Goal: Transaction & Acquisition: Purchase product/service

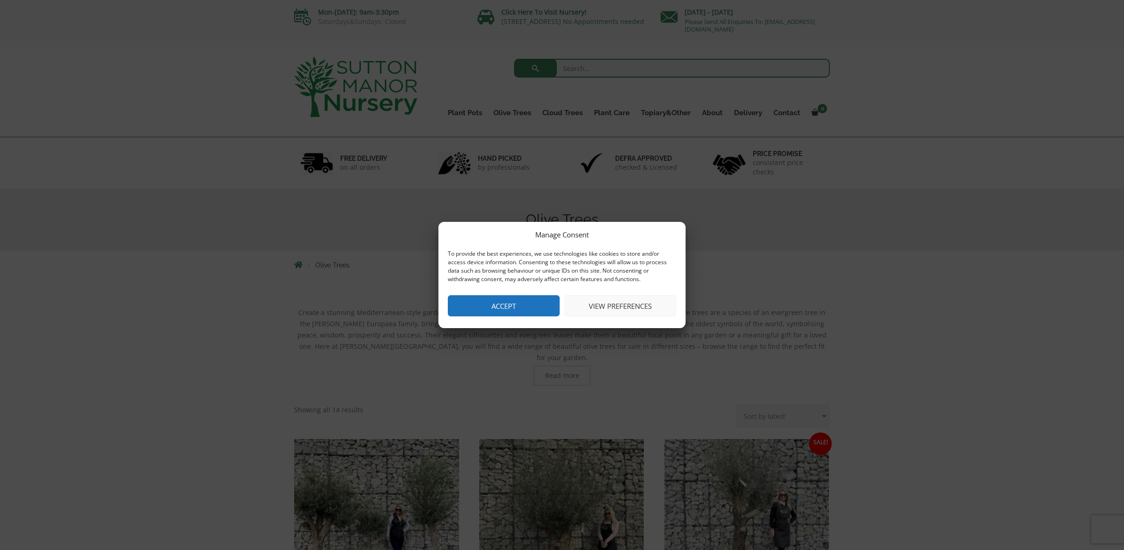
click at [610, 310] on button "View preferences" at bounding box center [620, 305] width 112 height 21
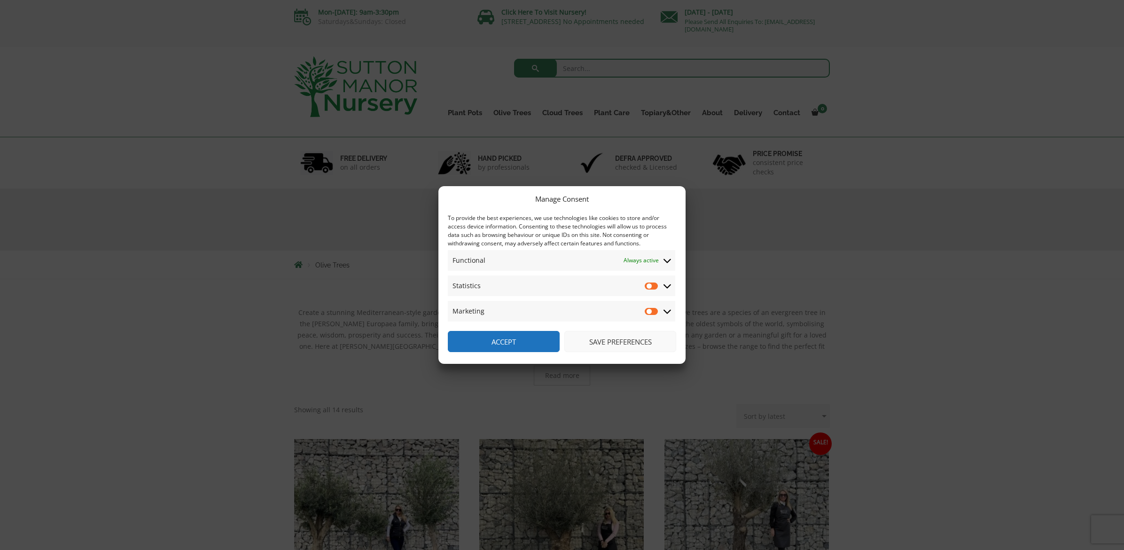
click at [605, 344] on button "Save preferences" at bounding box center [620, 341] width 112 height 21
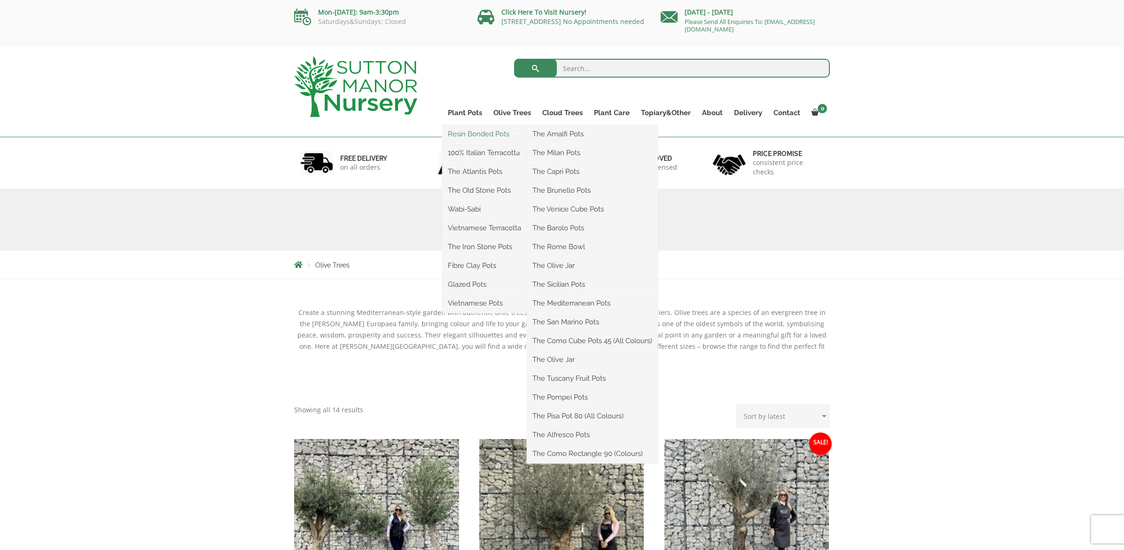
click at [473, 135] on link "Resin Bonded Pots" at bounding box center [484, 134] width 85 height 14
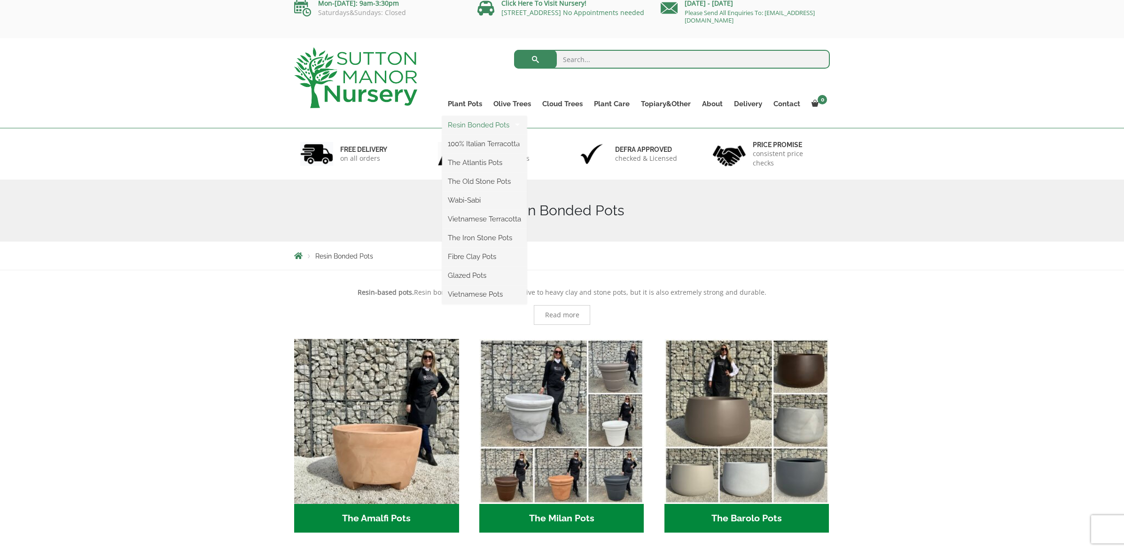
scroll to position [7, 0]
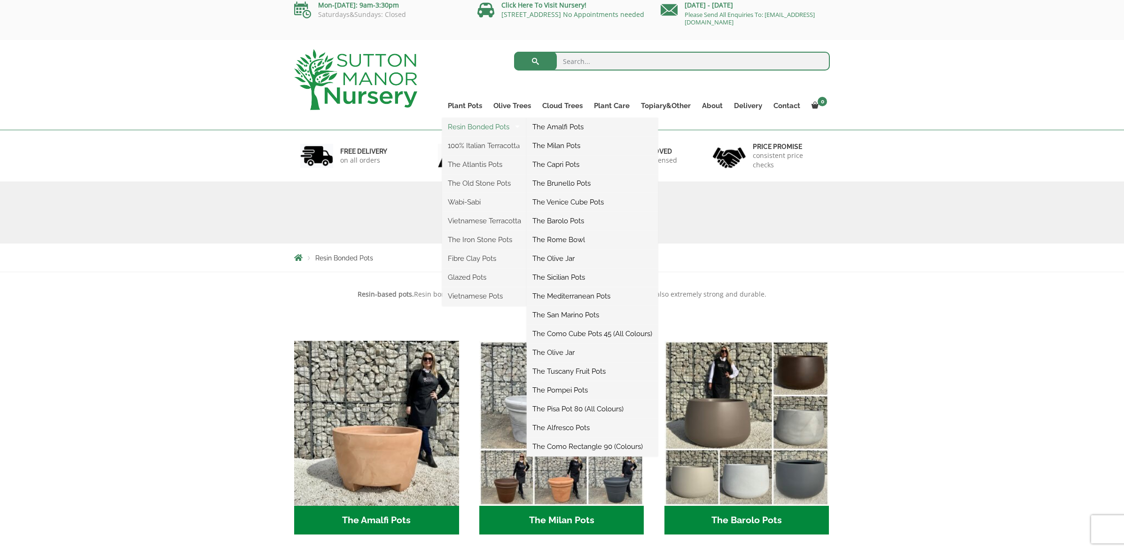
click at [469, 130] on link "Resin Bonded Pots" at bounding box center [484, 127] width 85 height 14
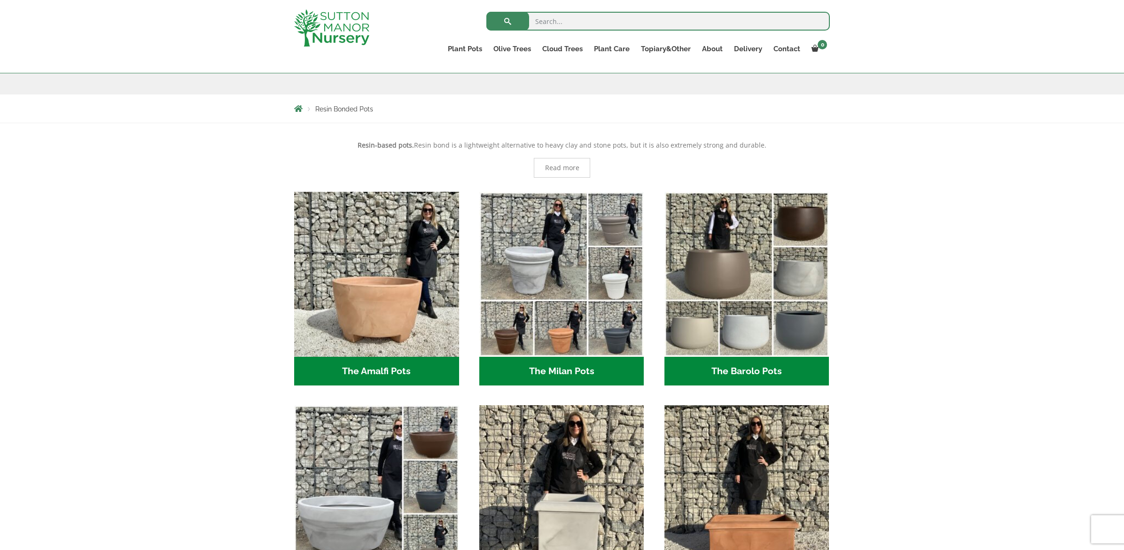
scroll to position [169, 0]
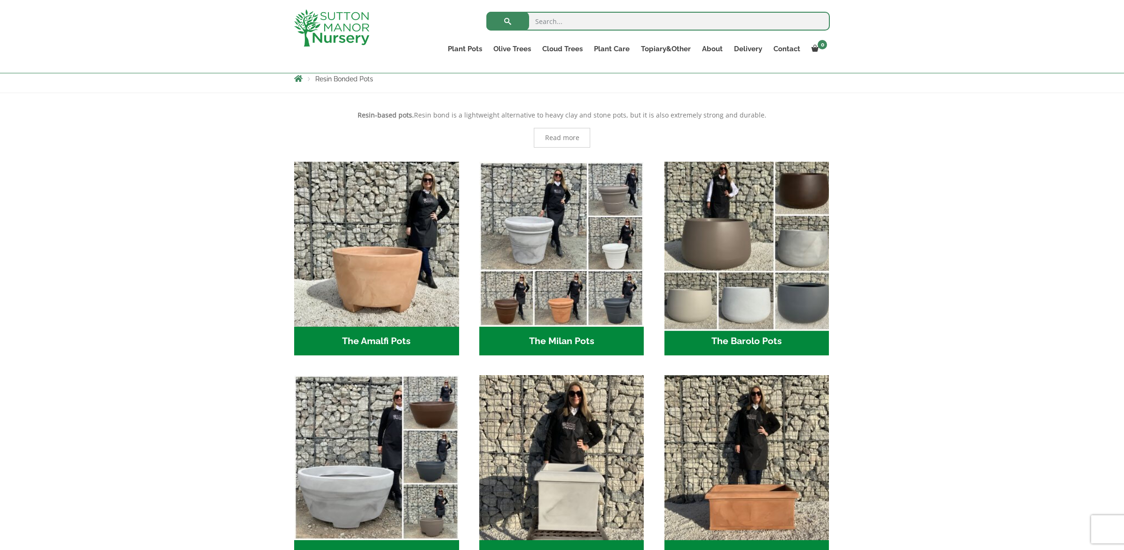
click at [756, 261] on img "Visit product category The Barolo Pots" at bounding box center [746, 243] width 173 height 173
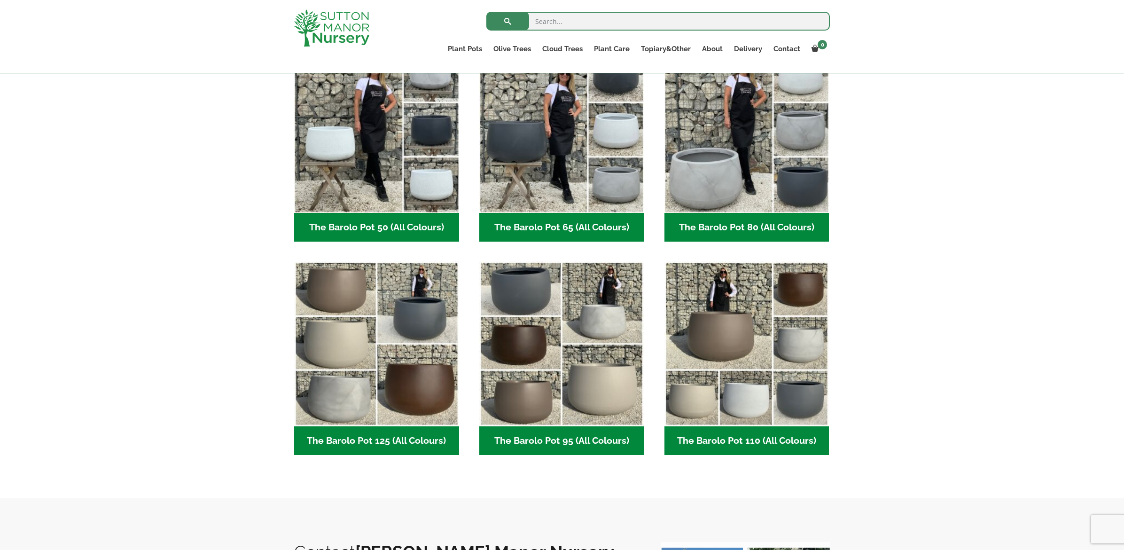
scroll to position [270, 0]
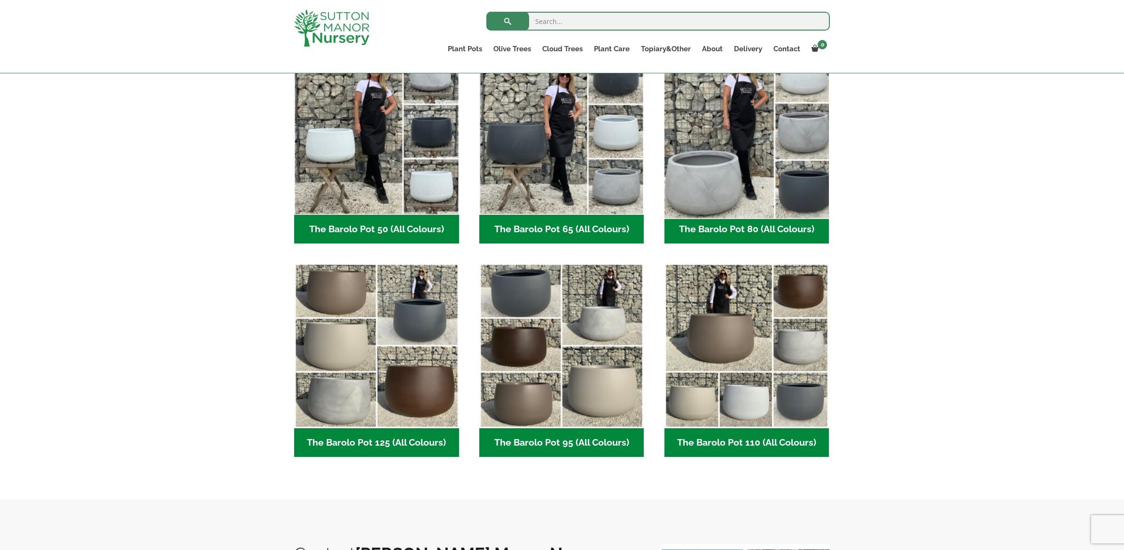
click at [749, 191] on img "Visit product category The Barolo Pot 80 (All Colours)" at bounding box center [746, 132] width 173 height 173
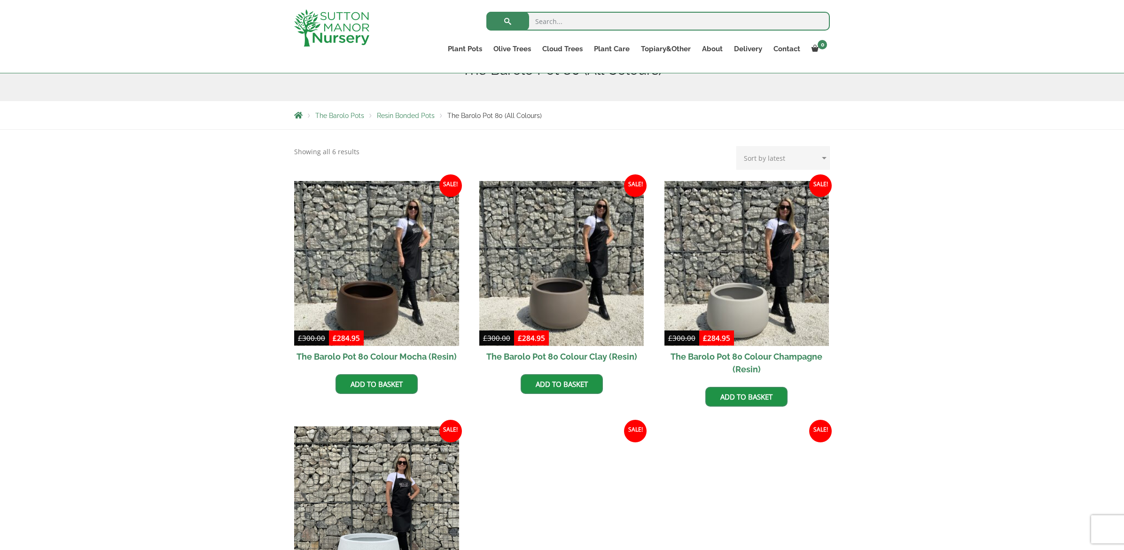
scroll to position [163, 0]
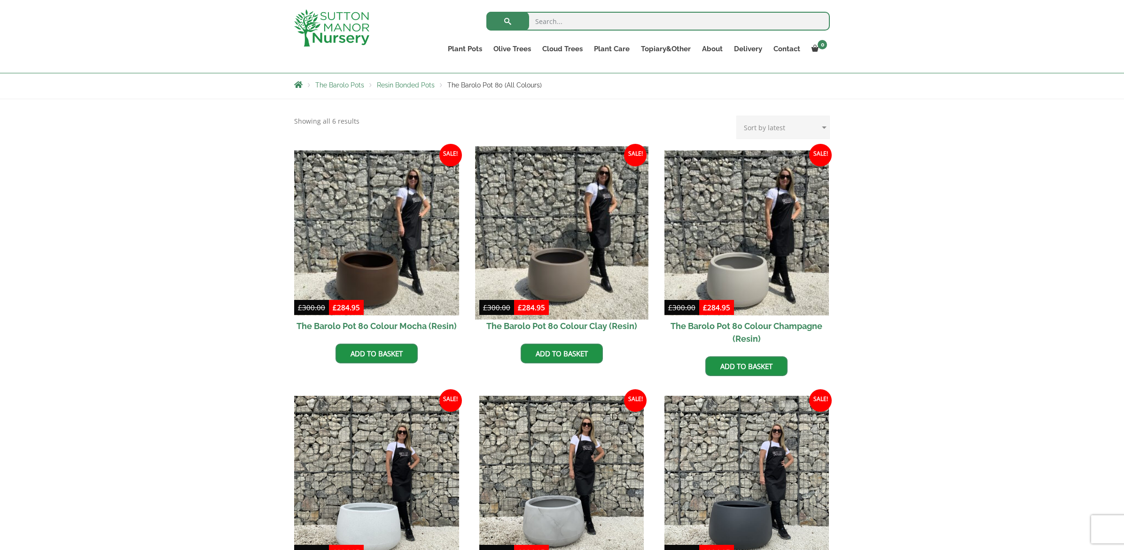
click at [579, 277] on img at bounding box center [561, 232] width 173 height 173
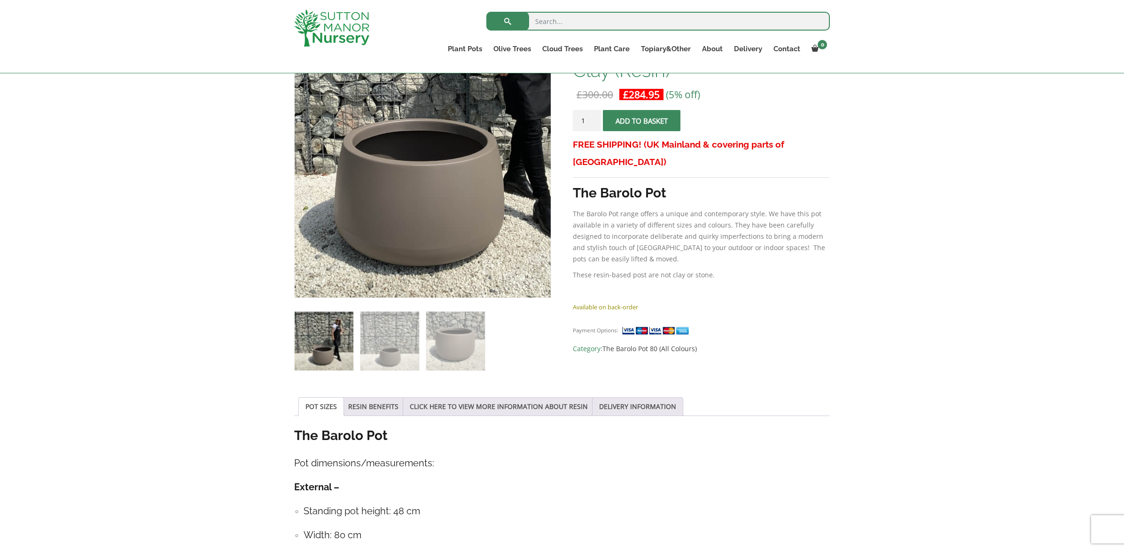
scroll to position [149, 0]
